Goal: Information Seeking & Learning: Learn about a topic

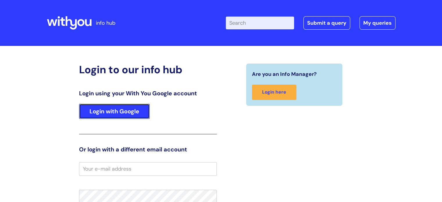
click at [115, 110] on link "Login with Google" at bounding box center [114, 111] width 71 height 15
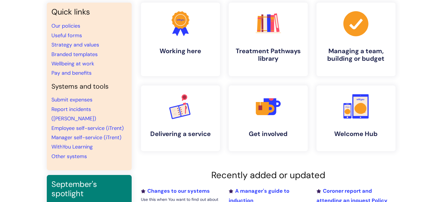
scroll to position [58, 0]
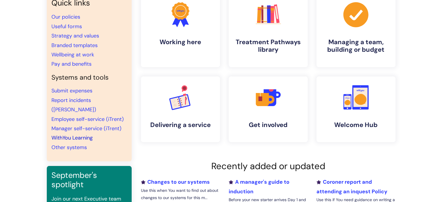
click at [73, 134] on link "WithYou Learning" at bounding box center [71, 137] width 41 height 7
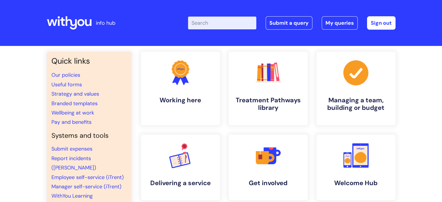
click at [214, 22] on input "Enter your search term here..." at bounding box center [222, 23] width 68 height 13
click at [219, 35] on div "Enter your search term here... with you mentorship Search Submit a query My que…" at bounding box center [264, 23] width 262 height 34
click at [251, 23] on input "with you mentorship" at bounding box center [222, 23] width 68 height 13
type input "w"
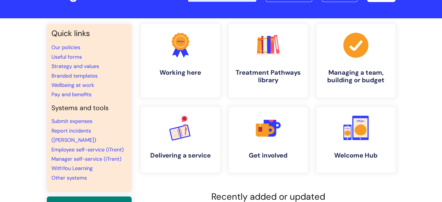
scroll to position [29, 0]
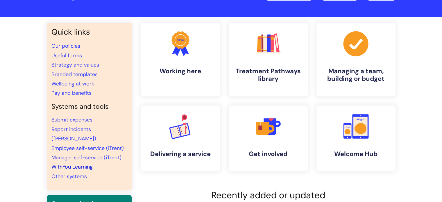
click at [74, 163] on link "WithYou Learning" at bounding box center [71, 166] width 41 height 7
